Goal: Check status: Check status

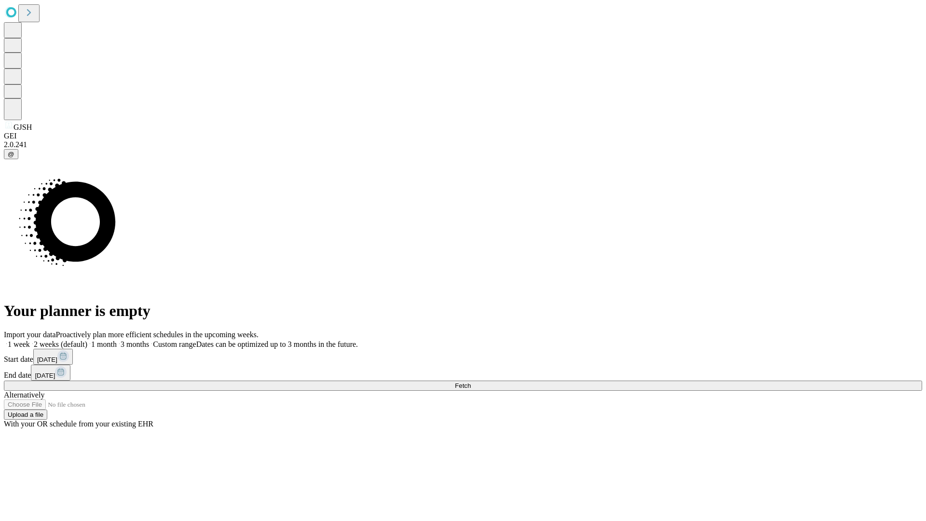
click at [471, 382] on span "Fetch" at bounding box center [463, 385] width 16 height 7
